Goal: Check status: Check status

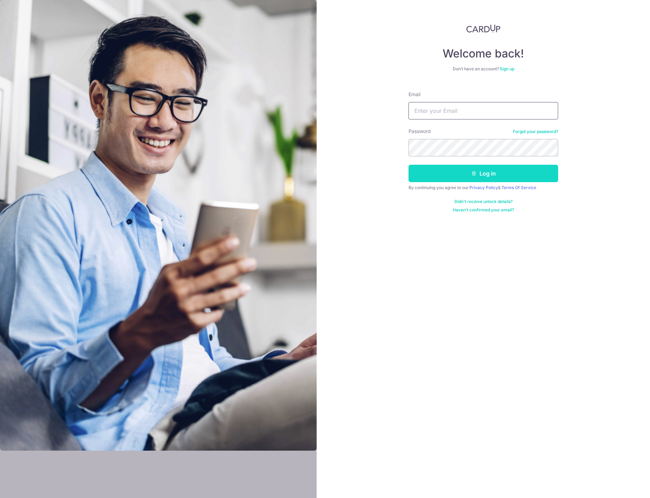
type input "[EMAIL_ADDRESS][DOMAIN_NAME]"
click at [468, 178] on button "Log in" at bounding box center [483, 173] width 150 height 17
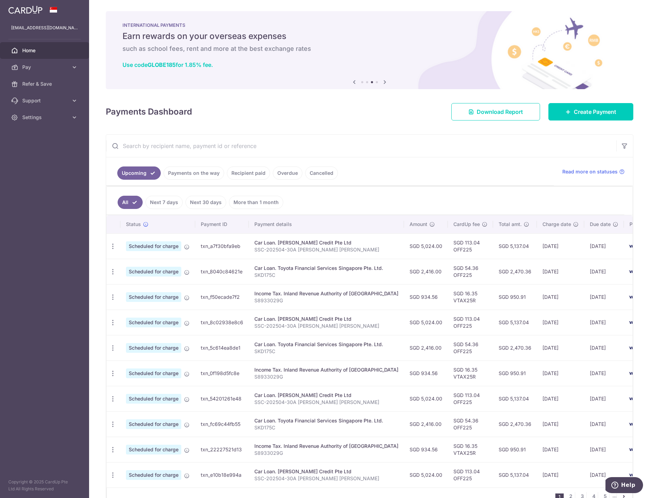
click at [193, 170] on link "Payments on the way" at bounding box center [194, 172] width 61 height 13
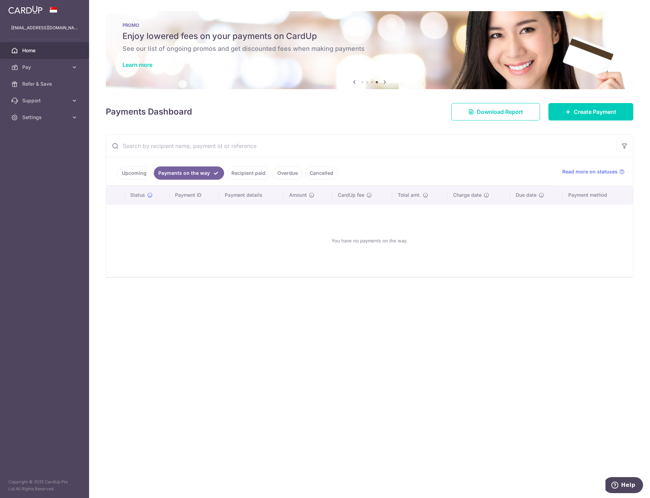
click at [248, 169] on link "Recipient paid" at bounding box center [248, 172] width 43 height 13
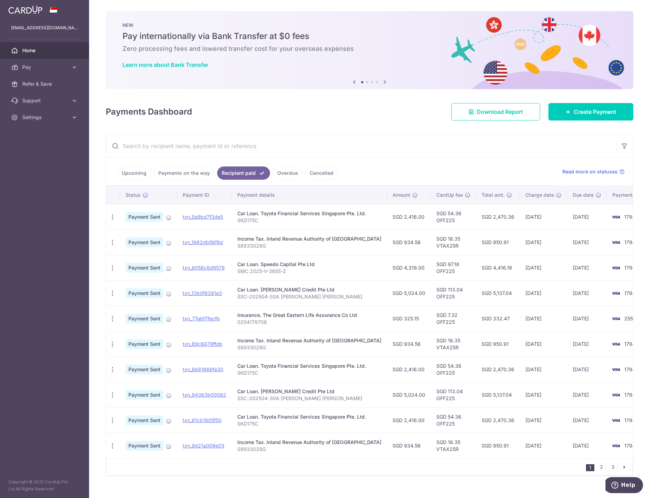
click at [239, 171] on link "Recipient paid" at bounding box center [243, 172] width 53 height 13
drag, startPoint x: 211, startPoint y: 215, endPoint x: 351, endPoint y: 27, distance: 234.6
click at [211, 215] on link "txn_5a9bd7f3de5" at bounding box center [203, 217] width 40 height 6
